Goal: Browse casually

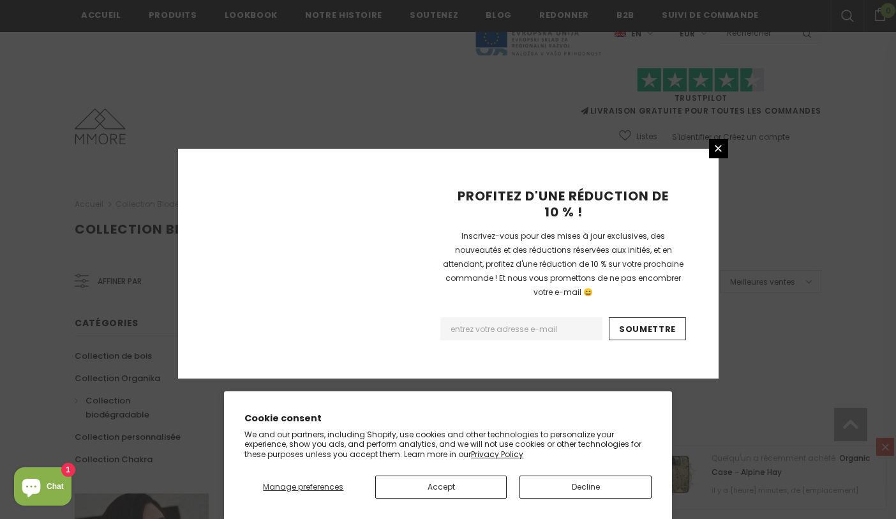
scroll to position [820, 0]
